Goal: Go to known website: Access a specific website the user already knows

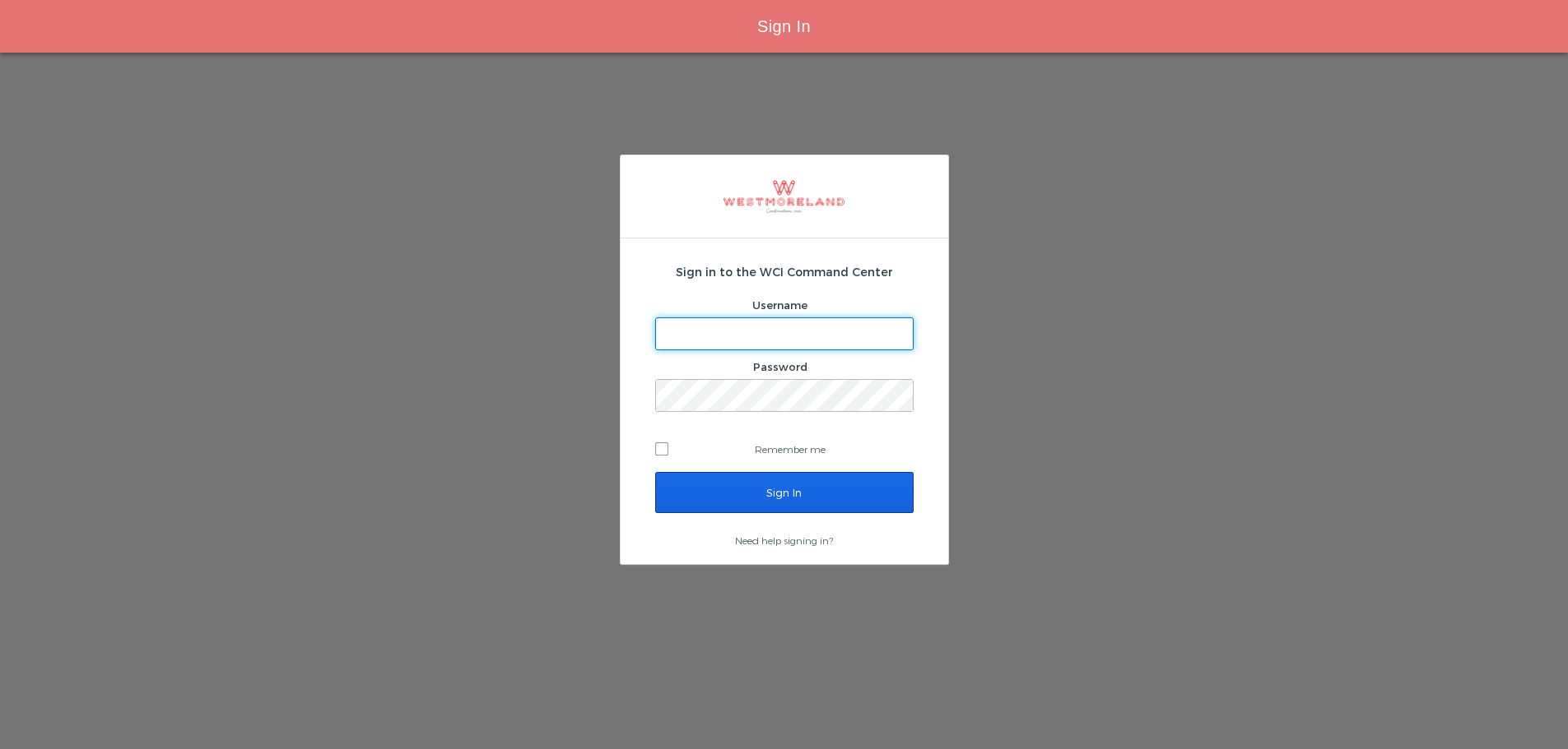
type input "[EMAIL_ADDRESS][PERSON_NAME][DOMAIN_NAME]"
click at [725, 493] on input "Sign In" at bounding box center [784, 493] width 258 height 42
